Goal: Task Accomplishment & Management: Manage account settings

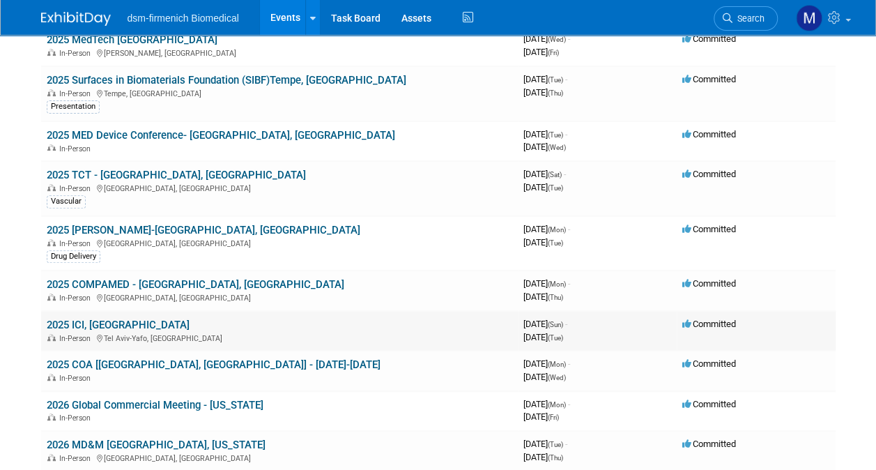
scroll to position [209, 0]
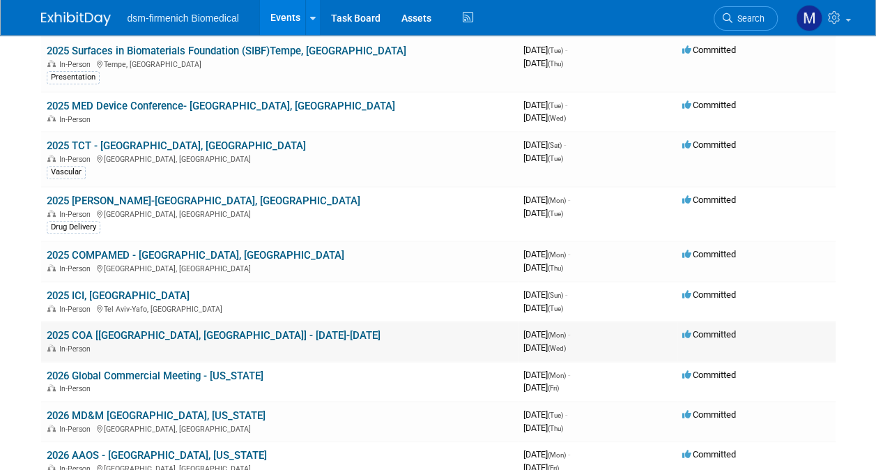
click at [107, 337] on link "2025 COA [[GEOGRAPHIC_DATA], [GEOGRAPHIC_DATA]] - [DATE]-[DATE]" at bounding box center [214, 335] width 334 height 13
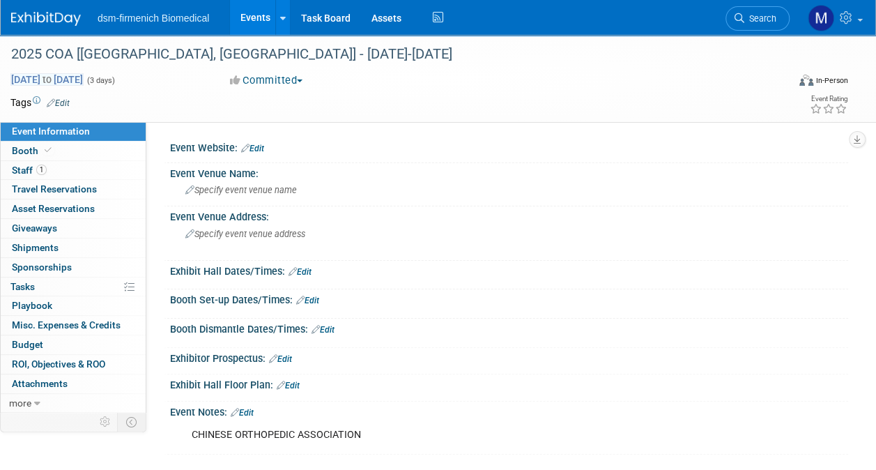
click at [59, 78] on span "Dec 8, 2025 to Dec 10, 2025" at bounding box center [46, 79] width 73 height 13
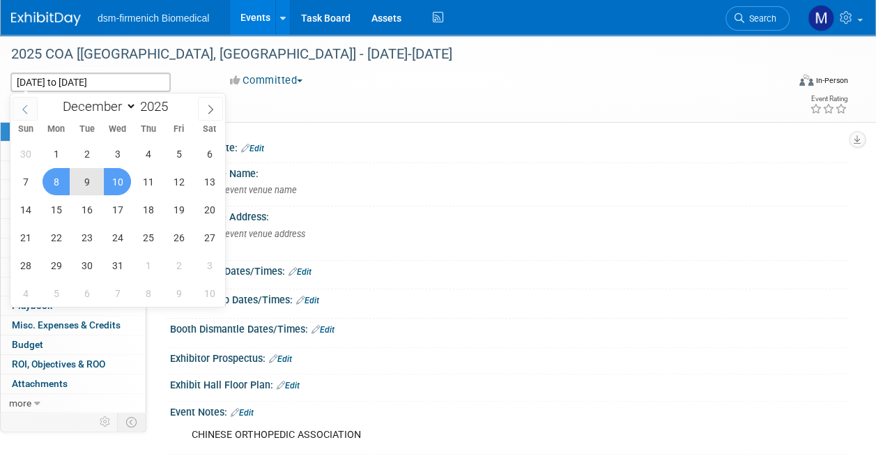
click at [26, 109] on icon at bounding box center [25, 110] width 10 height 10
select select "10"
click at [54, 209] on span "10" at bounding box center [56, 209] width 27 height 27
type input "Nov 10, 2025"
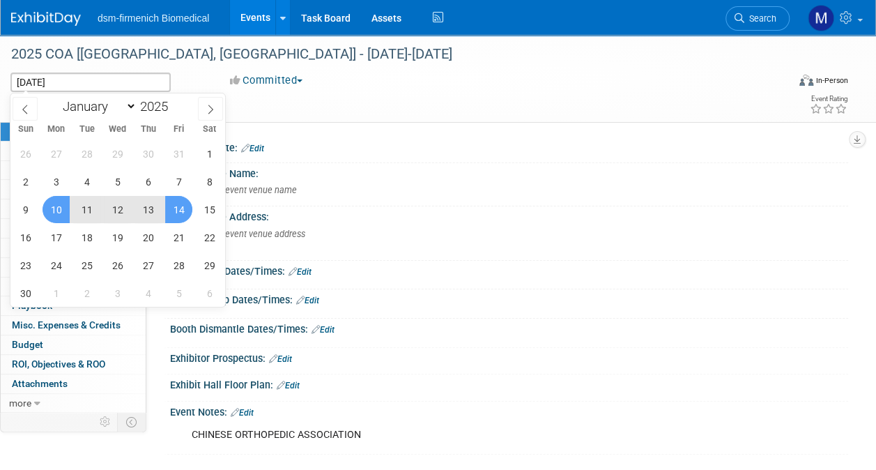
click at [178, 207] on span "14" at bounding box center [178, 209] width 27 height 27
